Goal: Information Seeking & Learning: Learn about a topic

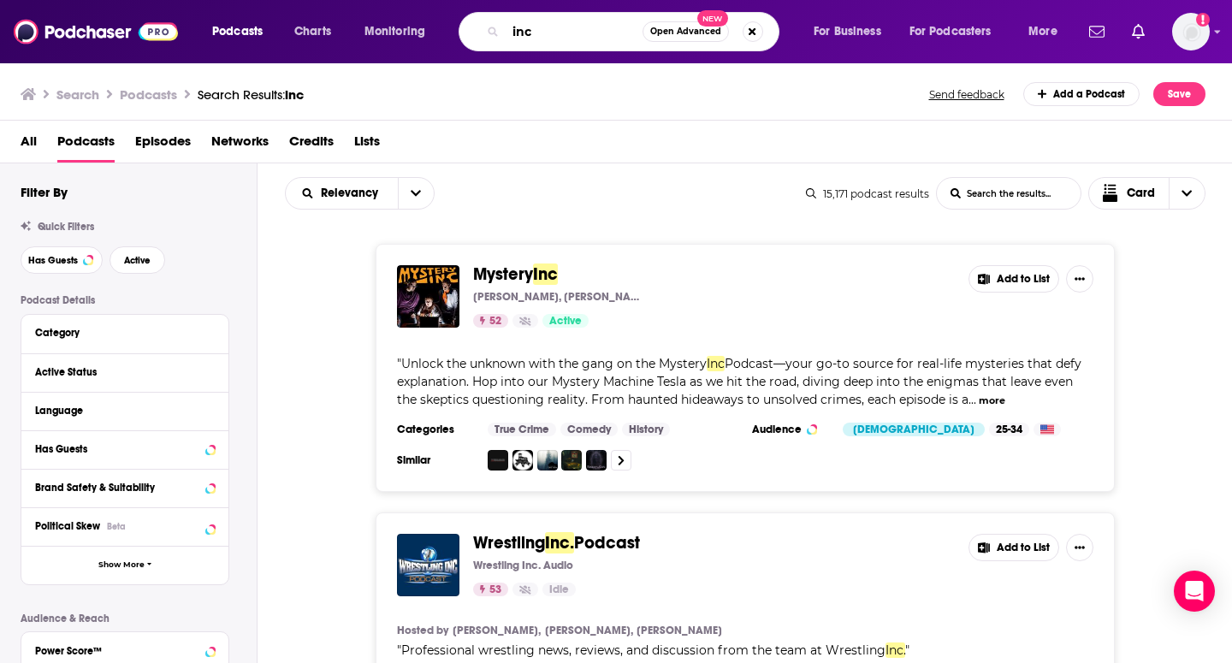
click at [559, 29] on input "inc" at bounding box center [574, 31] width 137 height 27
type input "impact with ease"
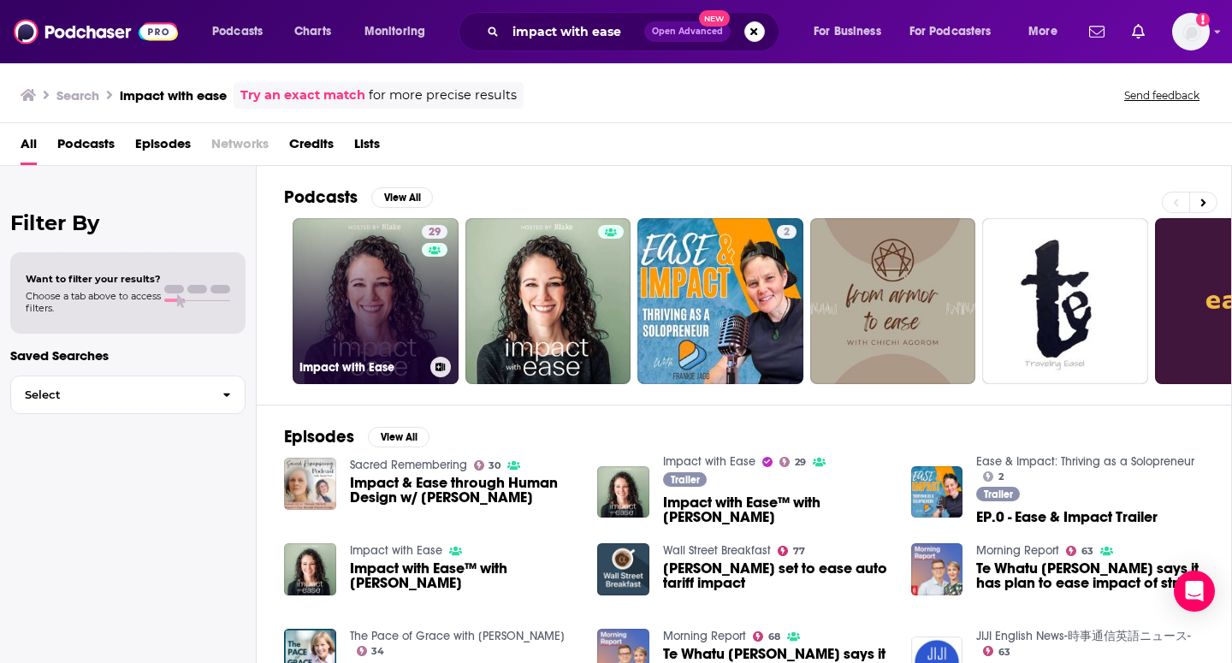
click at [340, 313] on link "29 Impact with Ease" at bounding box center [376, 301] width 166 height 166
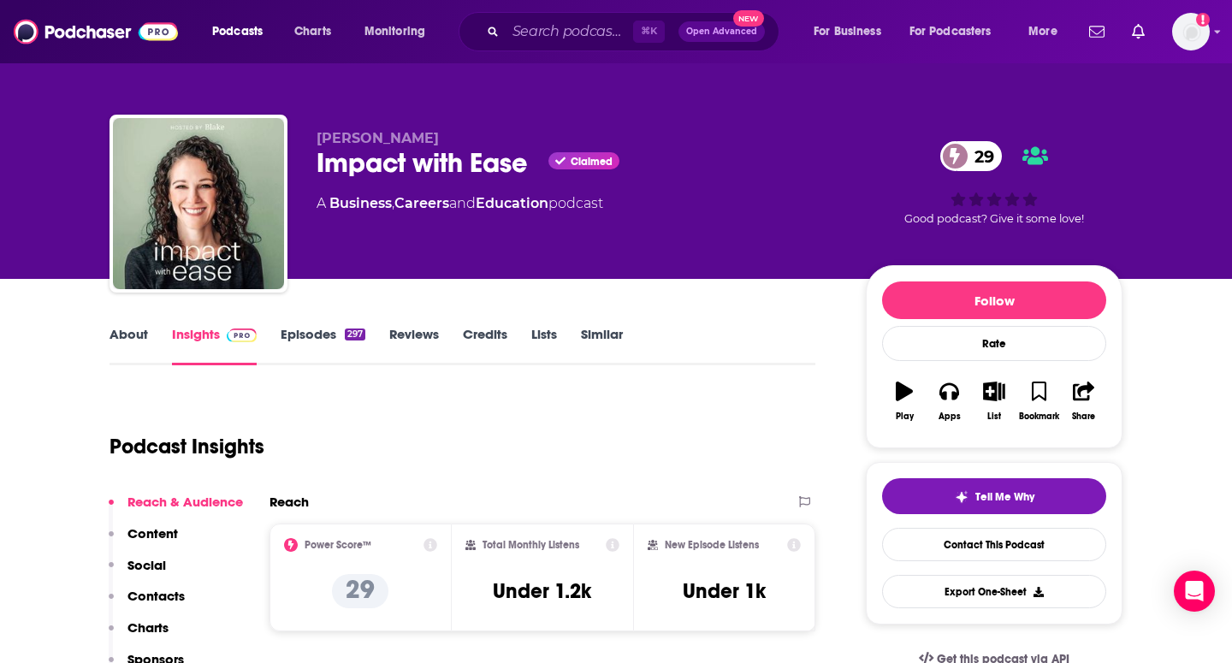
click at [298, 346] on link "Episodes 297" at bounding box center [323, 345] width 85 height 39
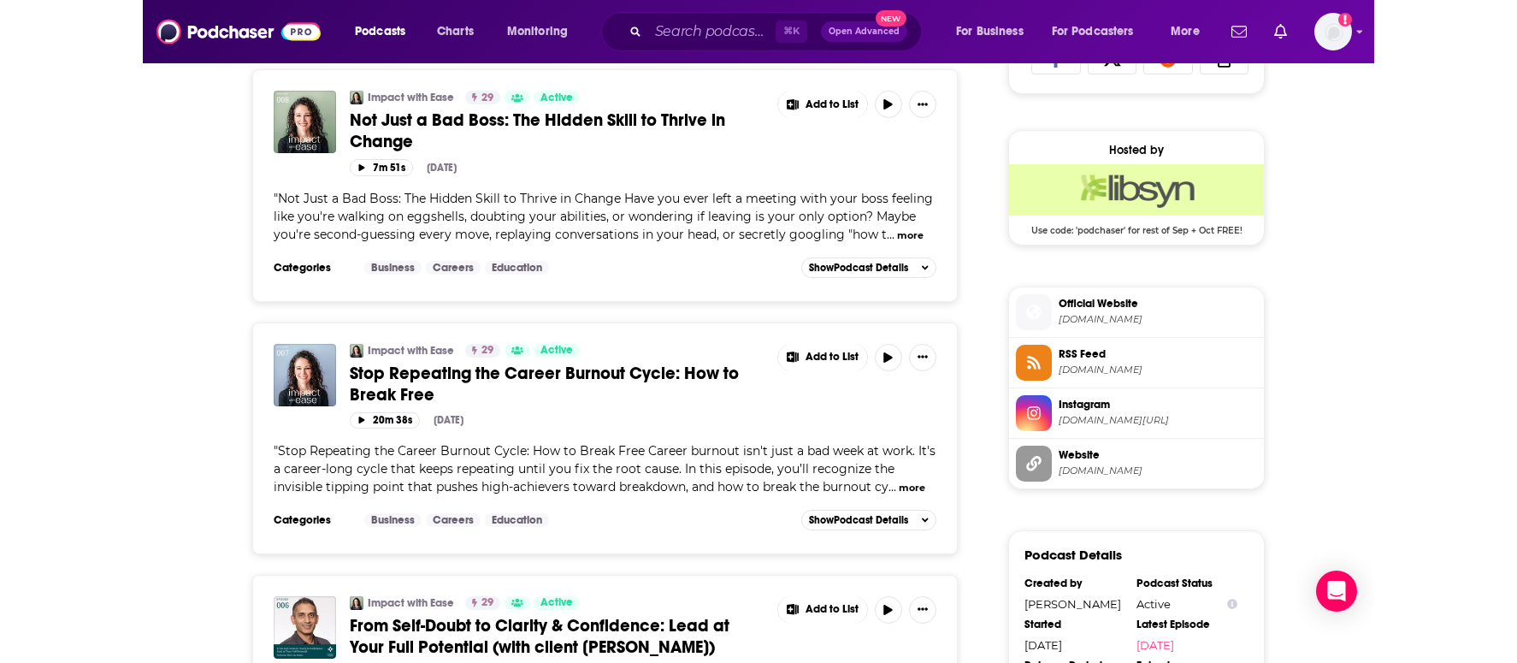
scroll to position [1213, 0]
